Goal: Information Seeking & Learning: Learn about a topic

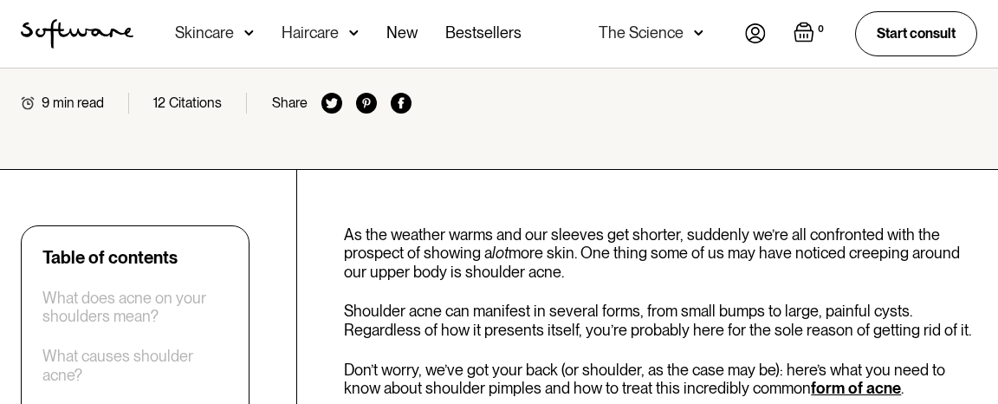
scroll to position [499, 0]
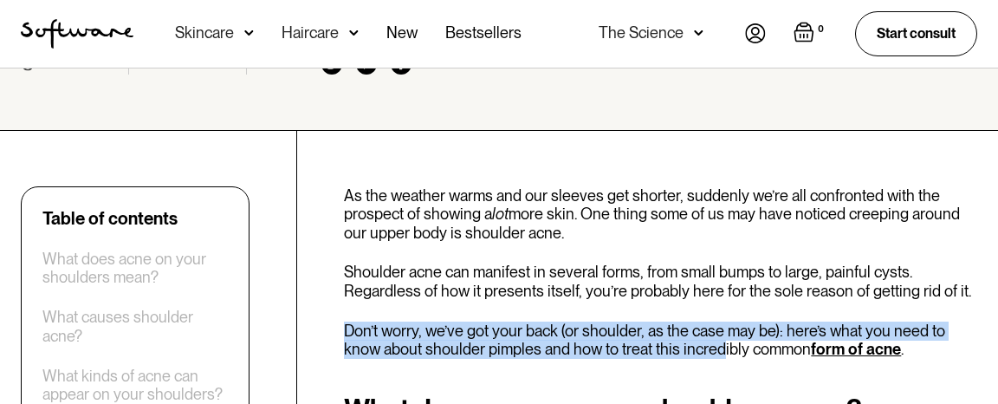
drag, startPoint x: 345, startPoint y: 325, endPoint x: 721, endPoint y: 360, distance: 377.6
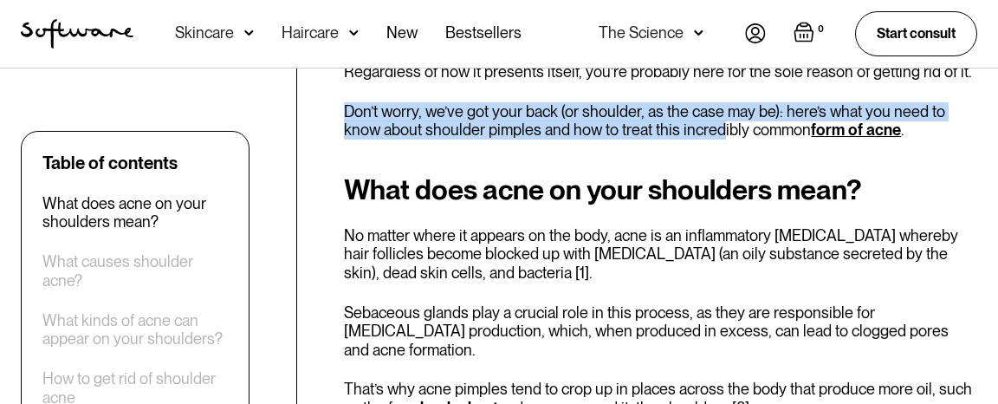
scroll to position [748, 0]
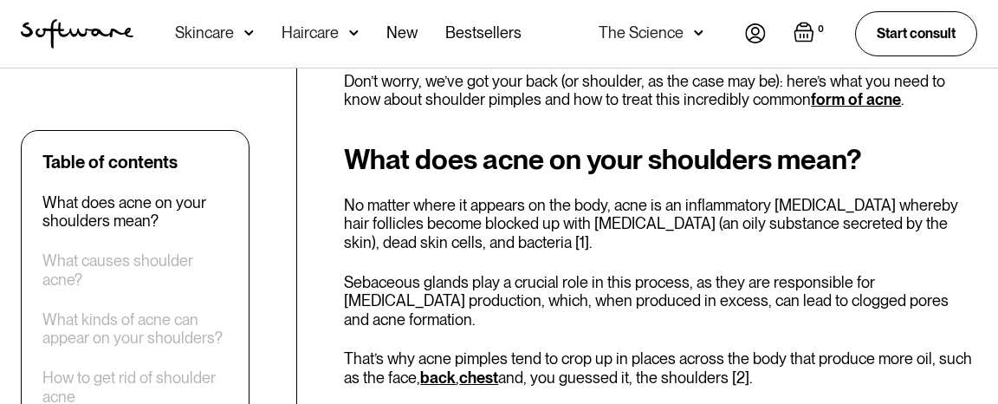
click at [495, 178] on div "What does acne on your shoulders mean? No matter where it appears on the body, …" at bounding box center [660, 304] width 633 height 320
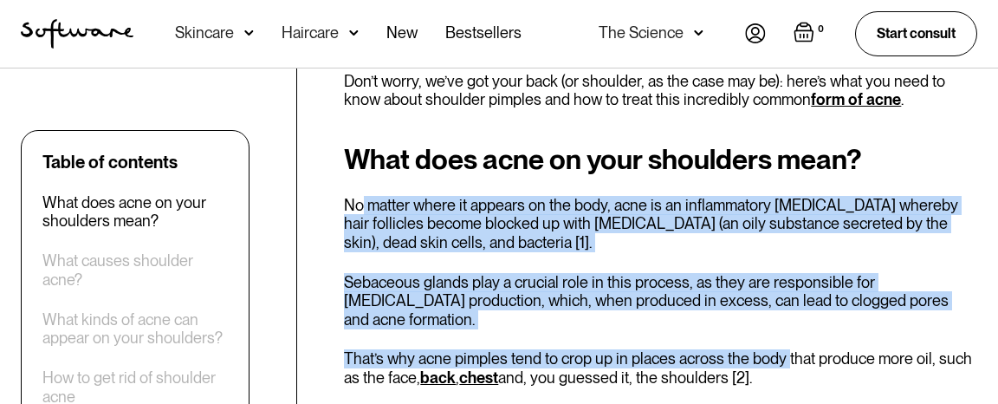
drag, startPoint x: 360, startPoint y: 211, endPoint x: 788, endPoint y: 340, distance: 446.9
click at [788, 340] on div "What does acne on your shoulders mean? No matter where it appears on the body, …" at bounding box center [660, 304] width 633 height 320
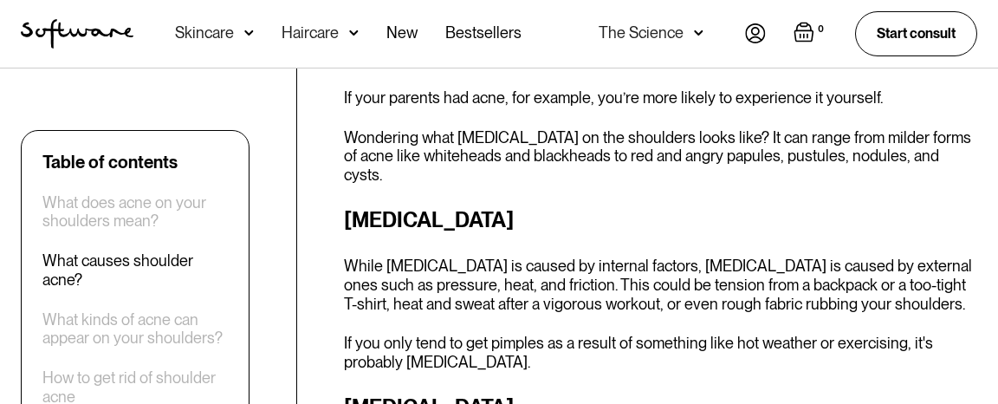
scroll to position [1497, 0]
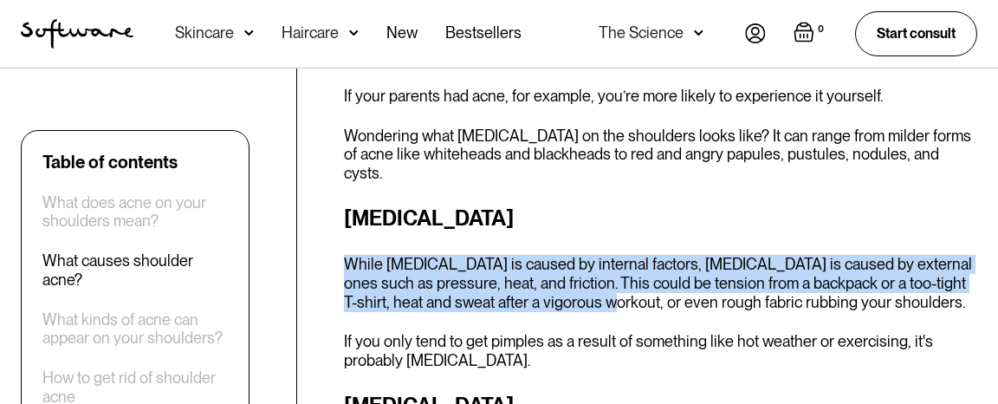
drag, startPoint x: 340, startPoint y: 223, endPoint x: 573, endPoint y: 277, distance: 239.1
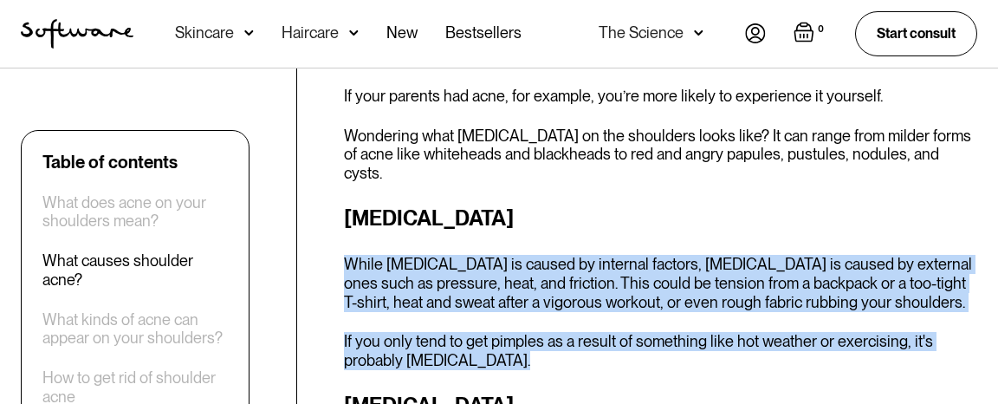
drag, startPoint x: 520, startPoint y: 333, endPoint x: 341, endPoint y: 220, distance: 211.0
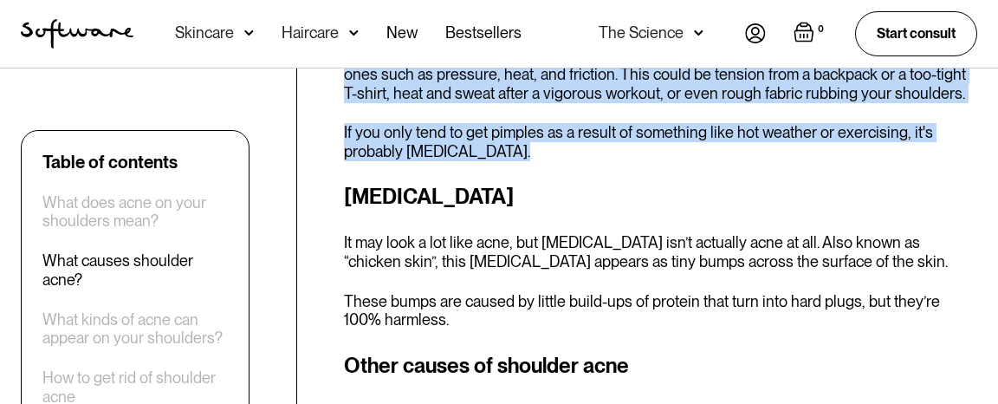
scroll to position [1746, 0]
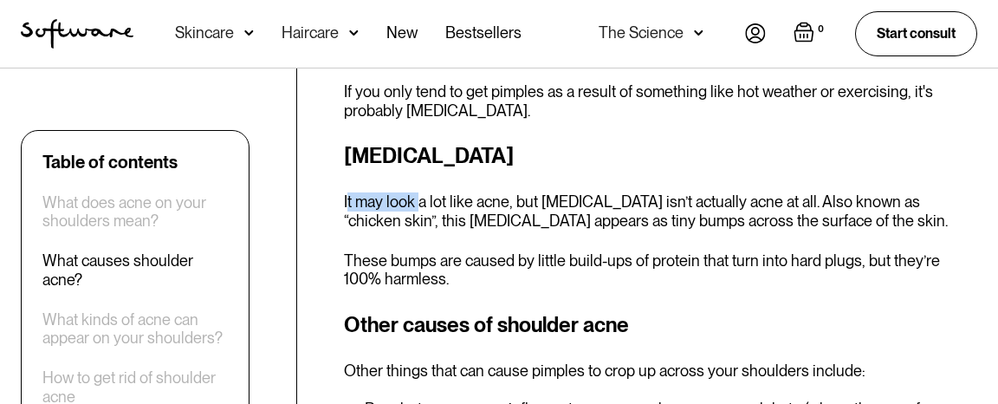
drag, startPoint x: 356, startPoint y: 168, endPoint x: 417, endPoint y: 175, distance: 61.0
click at [417, 192] on p "It may look a lot like acne, but [MEDICAL_DATA] isn’t actually acne at all. Als…" at bounding box center [660, 210] width 633 height 37
drag, startPoint x: 346, startPoint y: 114, endPoint x: 597, endPoint y: 115, distance: 250.3
click at [597, 140] on h3 "[MEDICAL_DATA]" at bounding box center [660, 155] width 633 height 31
